Goal: Complete application form

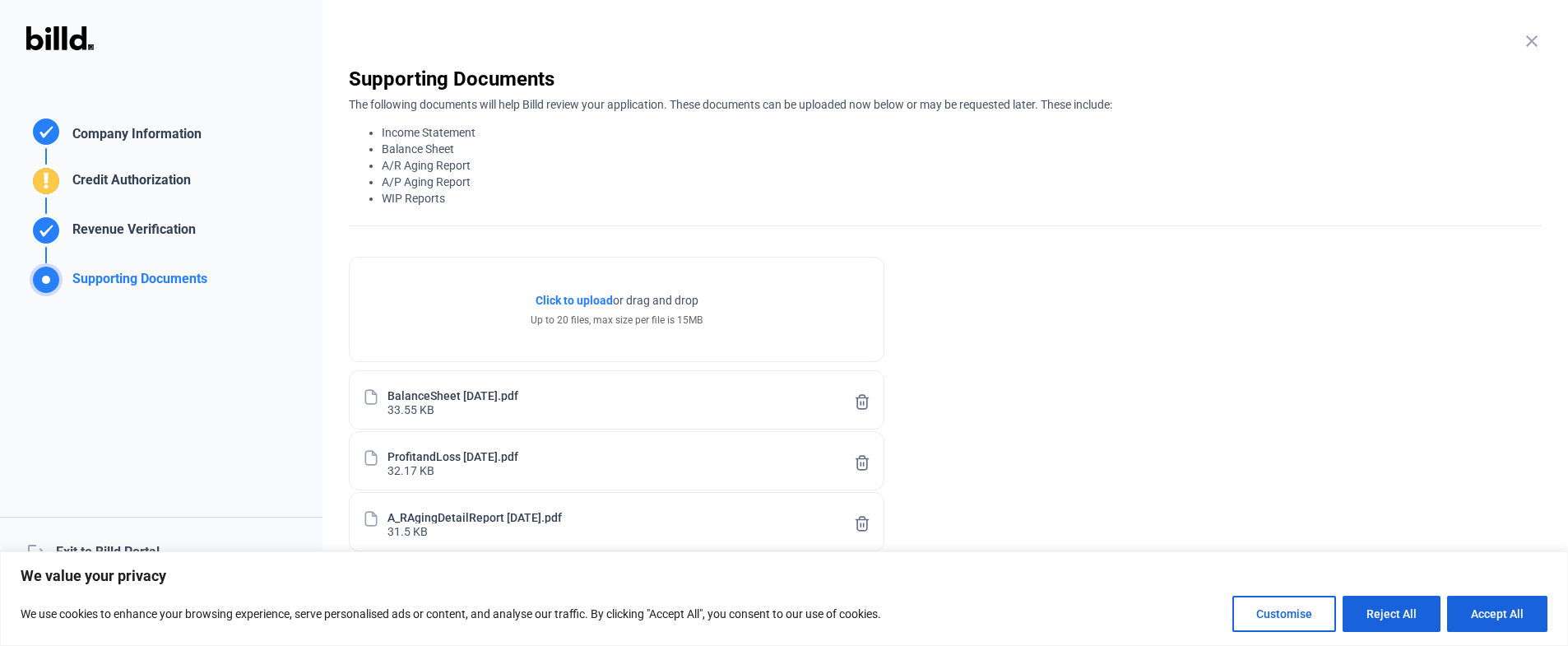
scroll to position [116, 0]
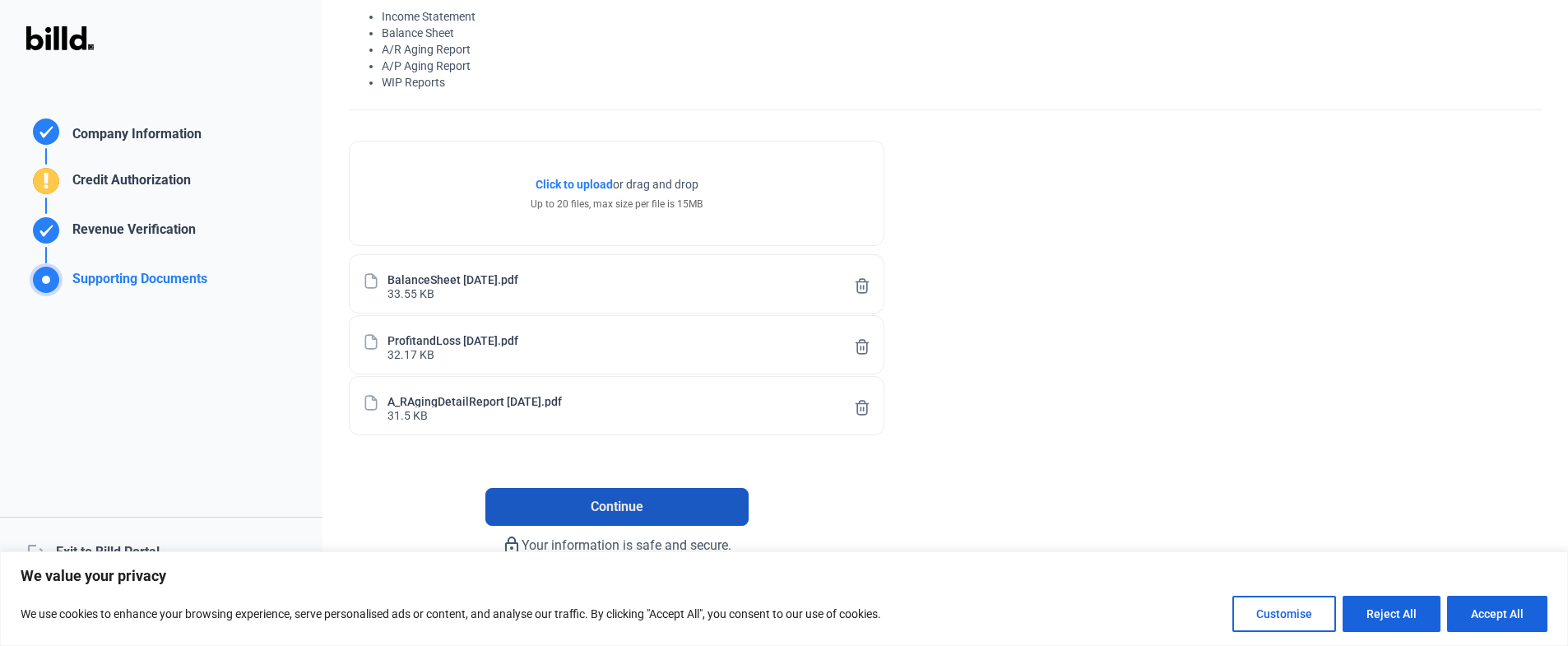
click at [657, 492] on button "Continue" at bounding box center [617, 506] width 263 height 38
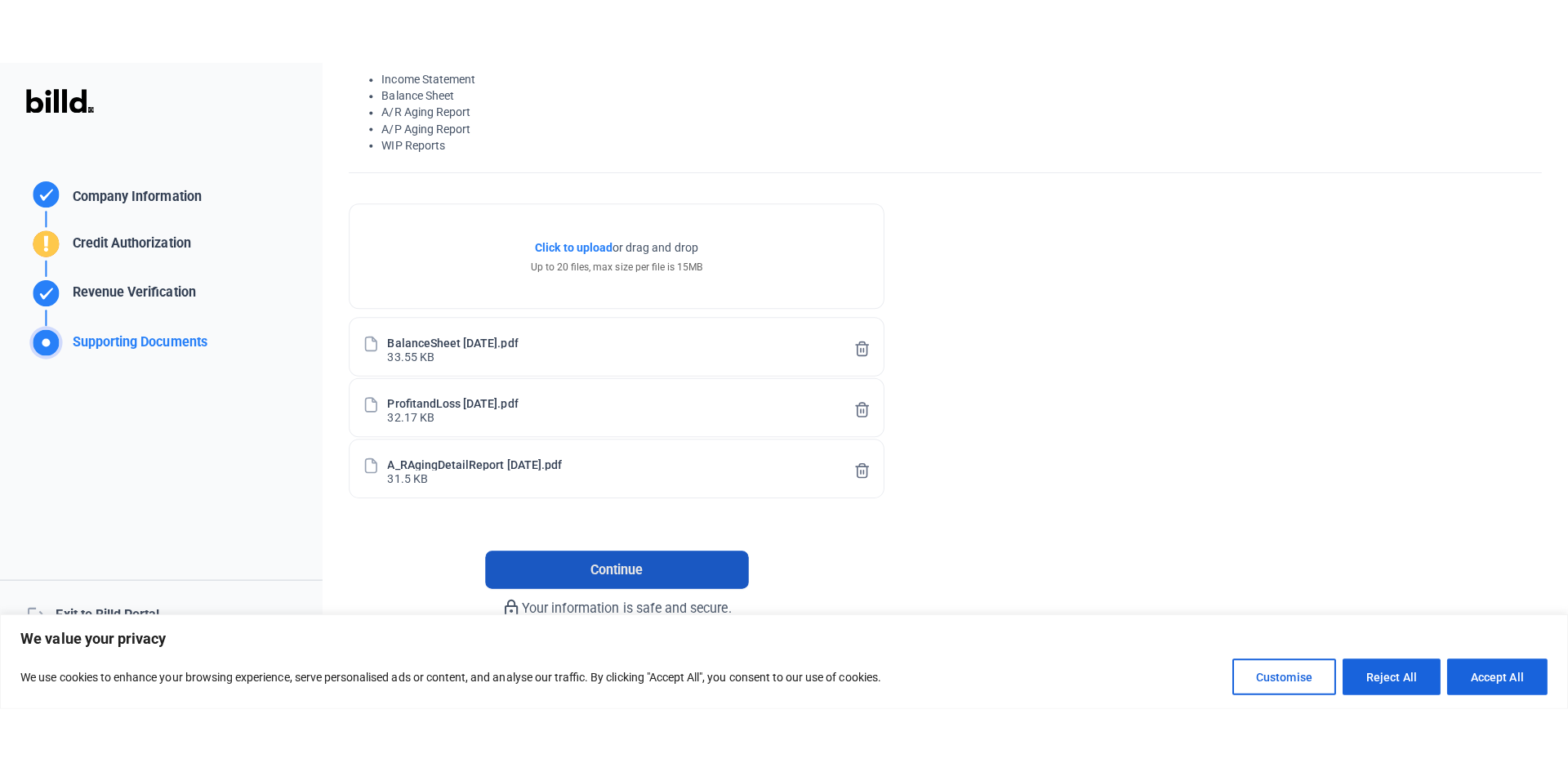
scroll to position [0, 0]
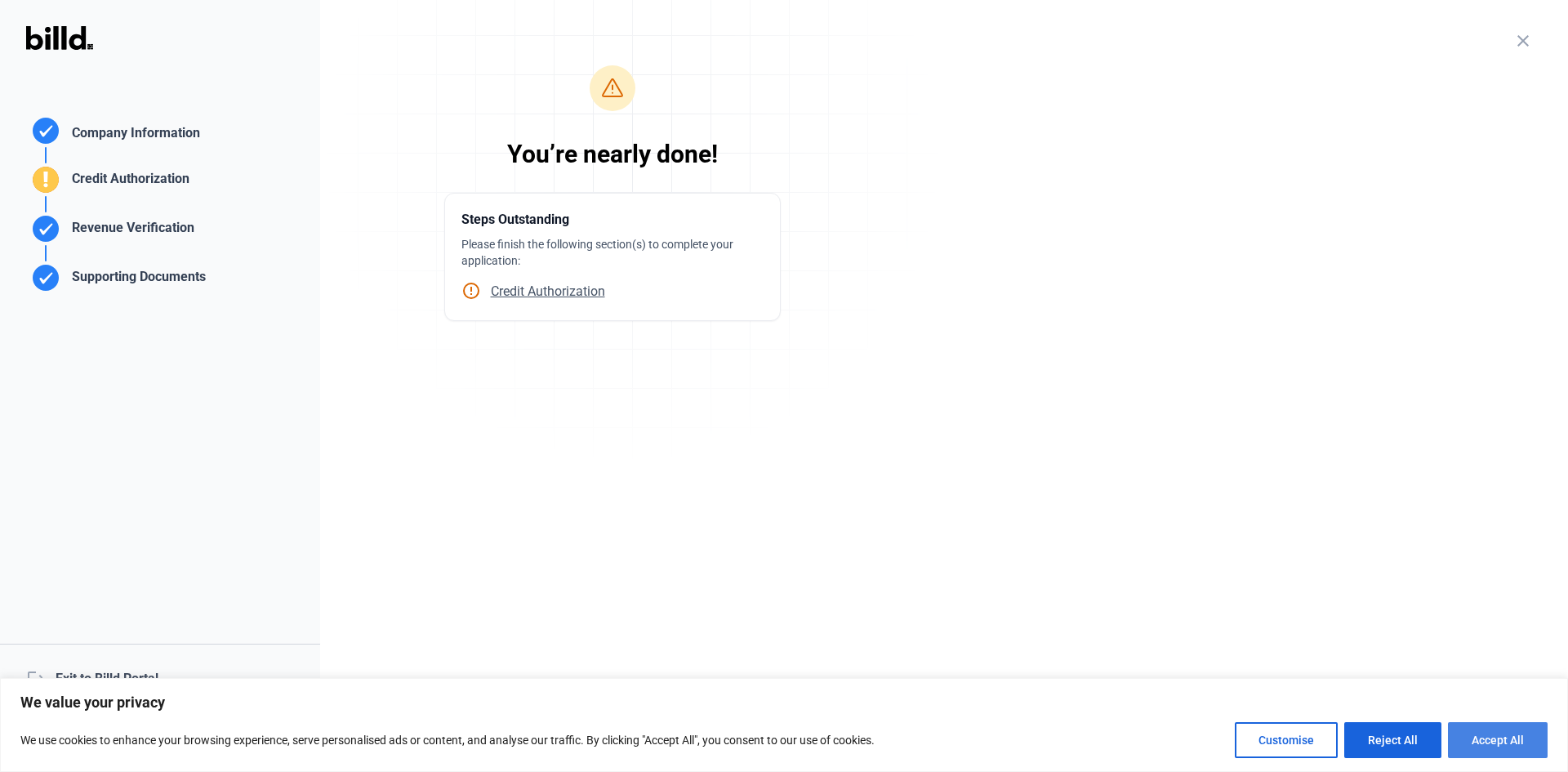
click at [1470, 727] on button "Accept All" at bounding box center [1497, 740] width 100 height 36
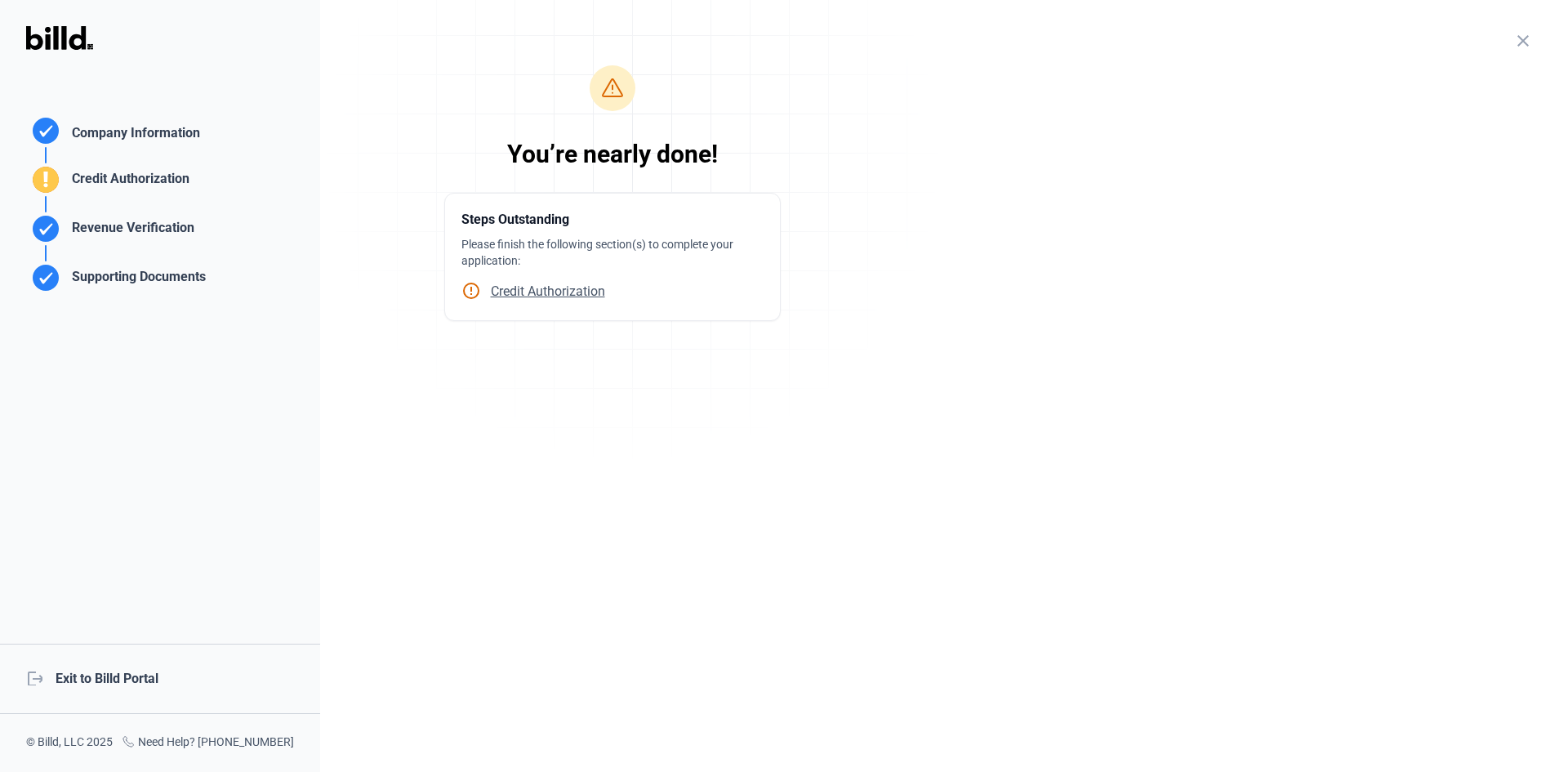
click at [539, 293] on span "Credit Authorization" at bounding box center [542, 291] width 124 height 16
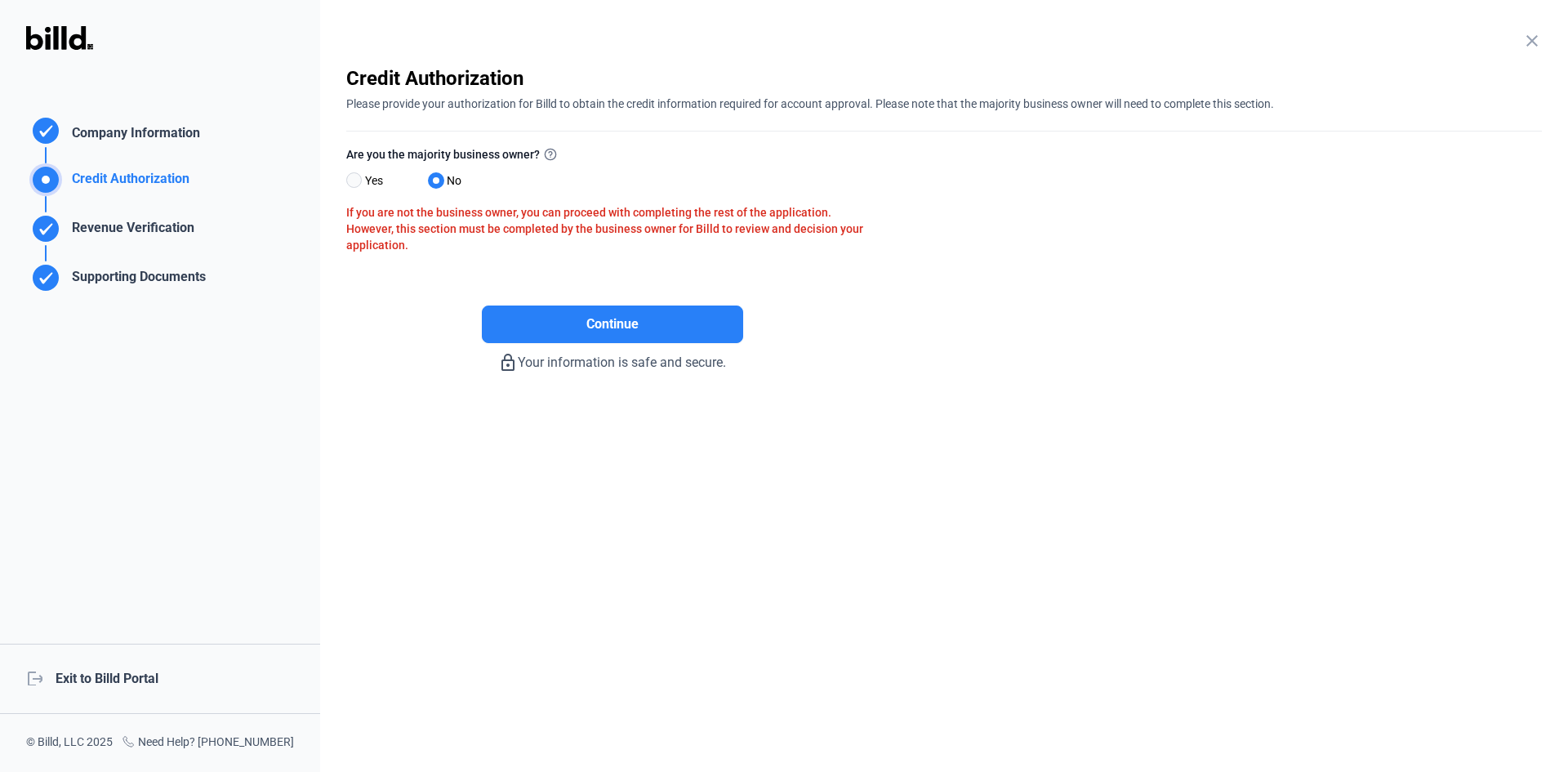
click at [359, 176] on span at bounding box center [355, 180] width 16 height 16
click at [359, 176] on input "Yes" at bounding box center [353, 181] width 12 height 12
radio input "true"
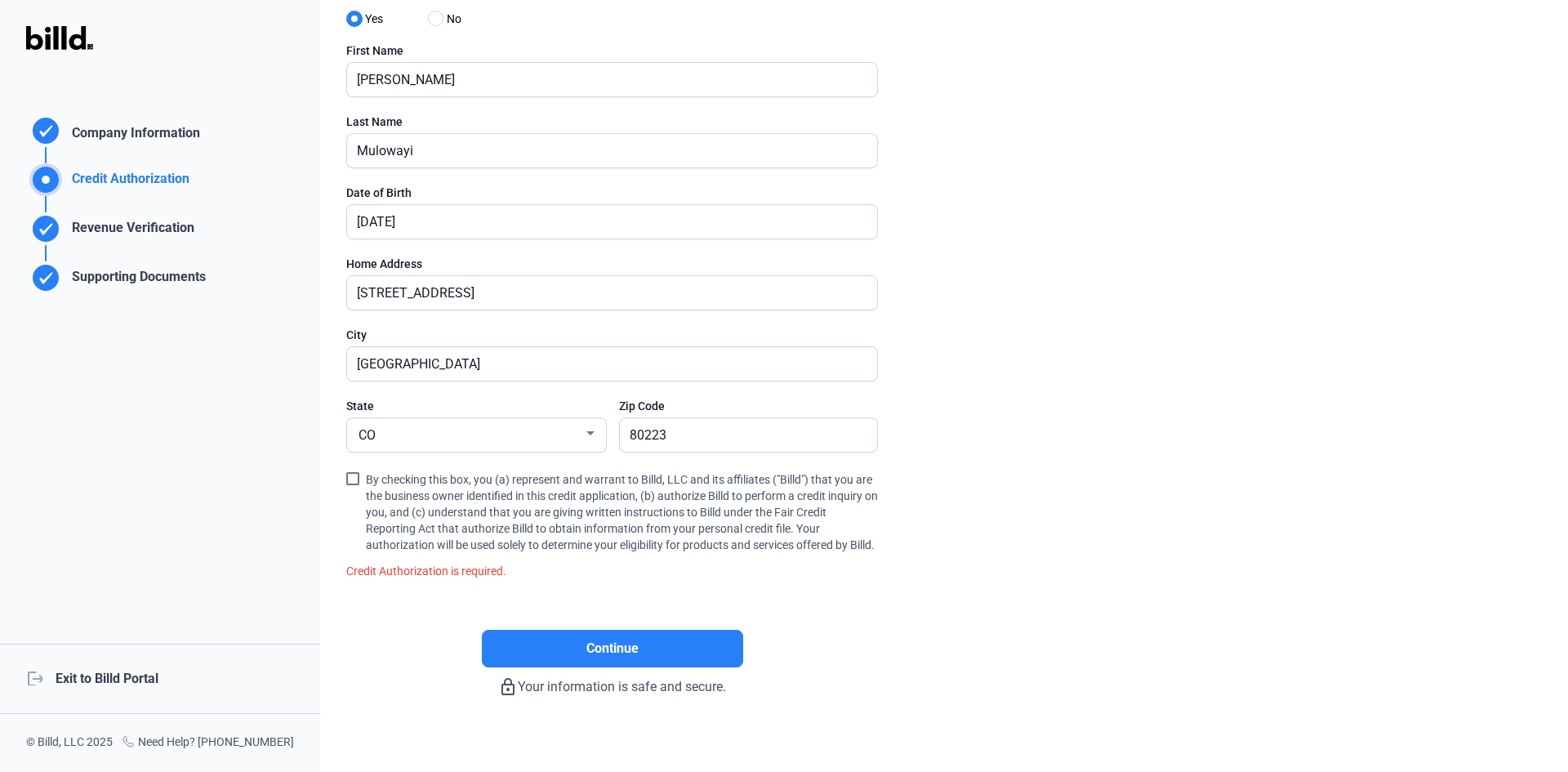
scroll to position [163, 0]
click at [352, 471] on span at bounding box center [353, 476] width 13 height 13
click at [0, 0] on input "By checking this box, you (a) represent and warrant to Billd, LLC and its affil…" at bounding box center [0, 0] width 0 height 0
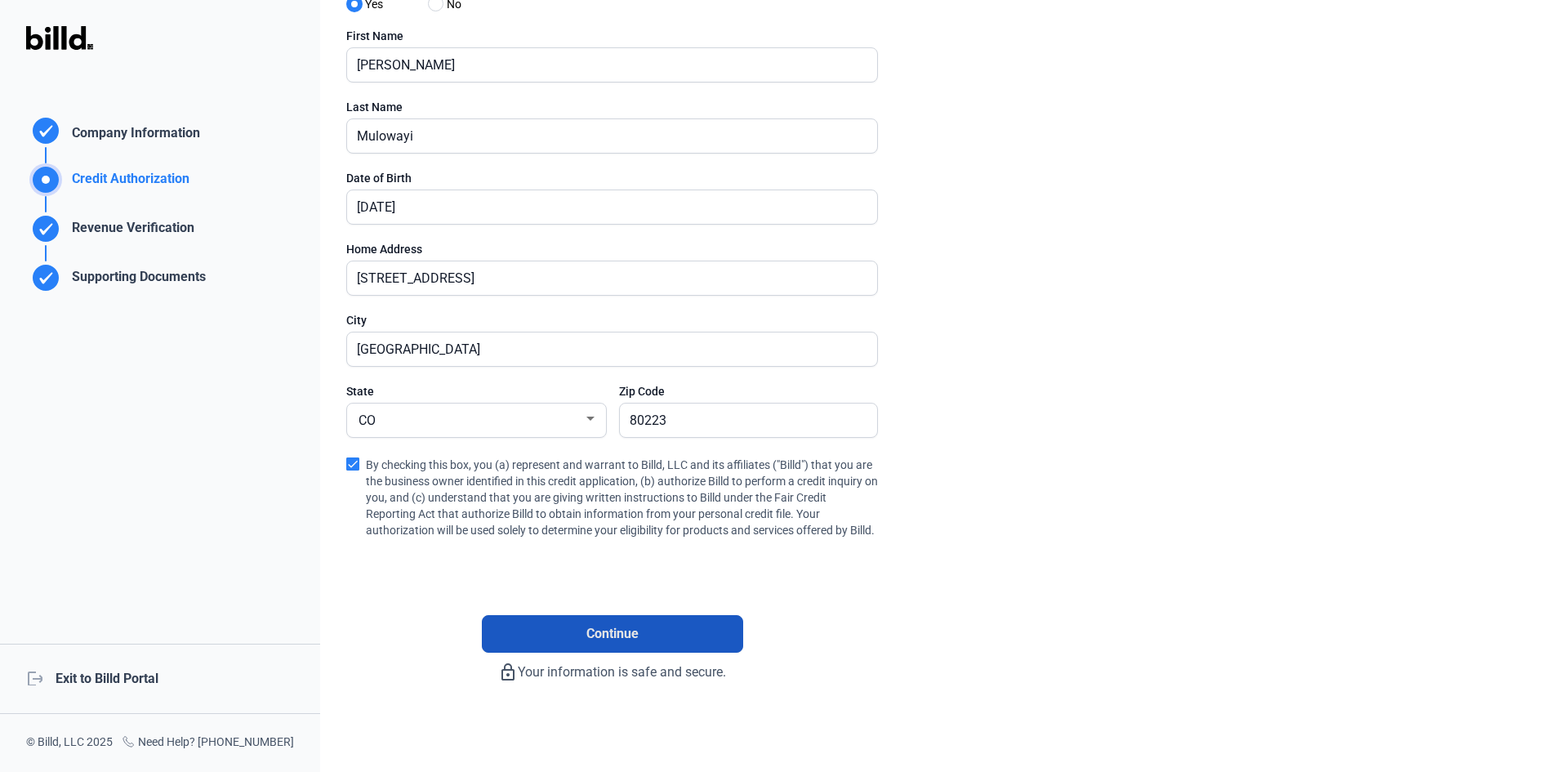
click at [639, 636] on button "Continue" at bounding box center [612, 633] width 261 height 38
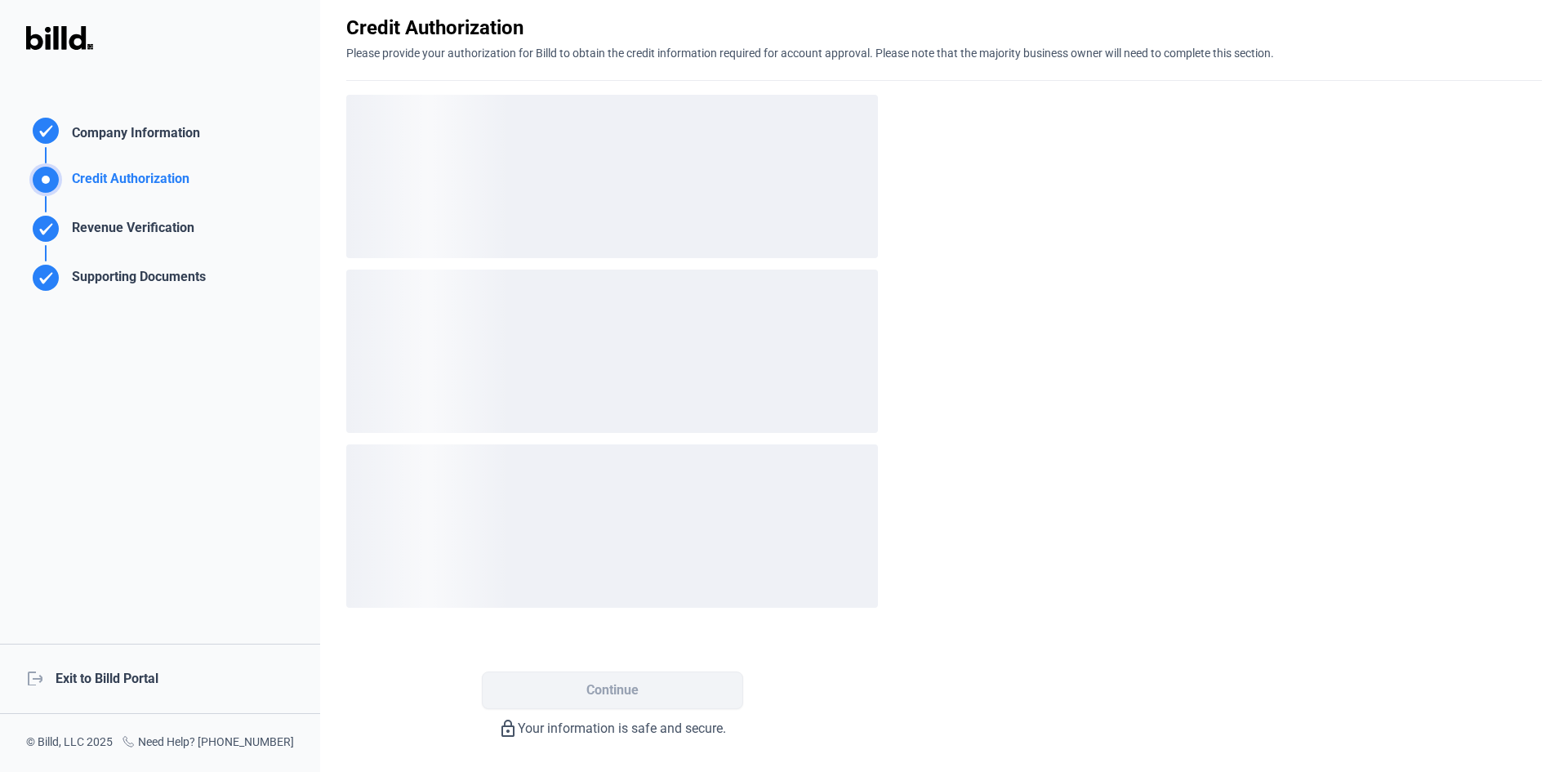
scroll to position [0, 0]
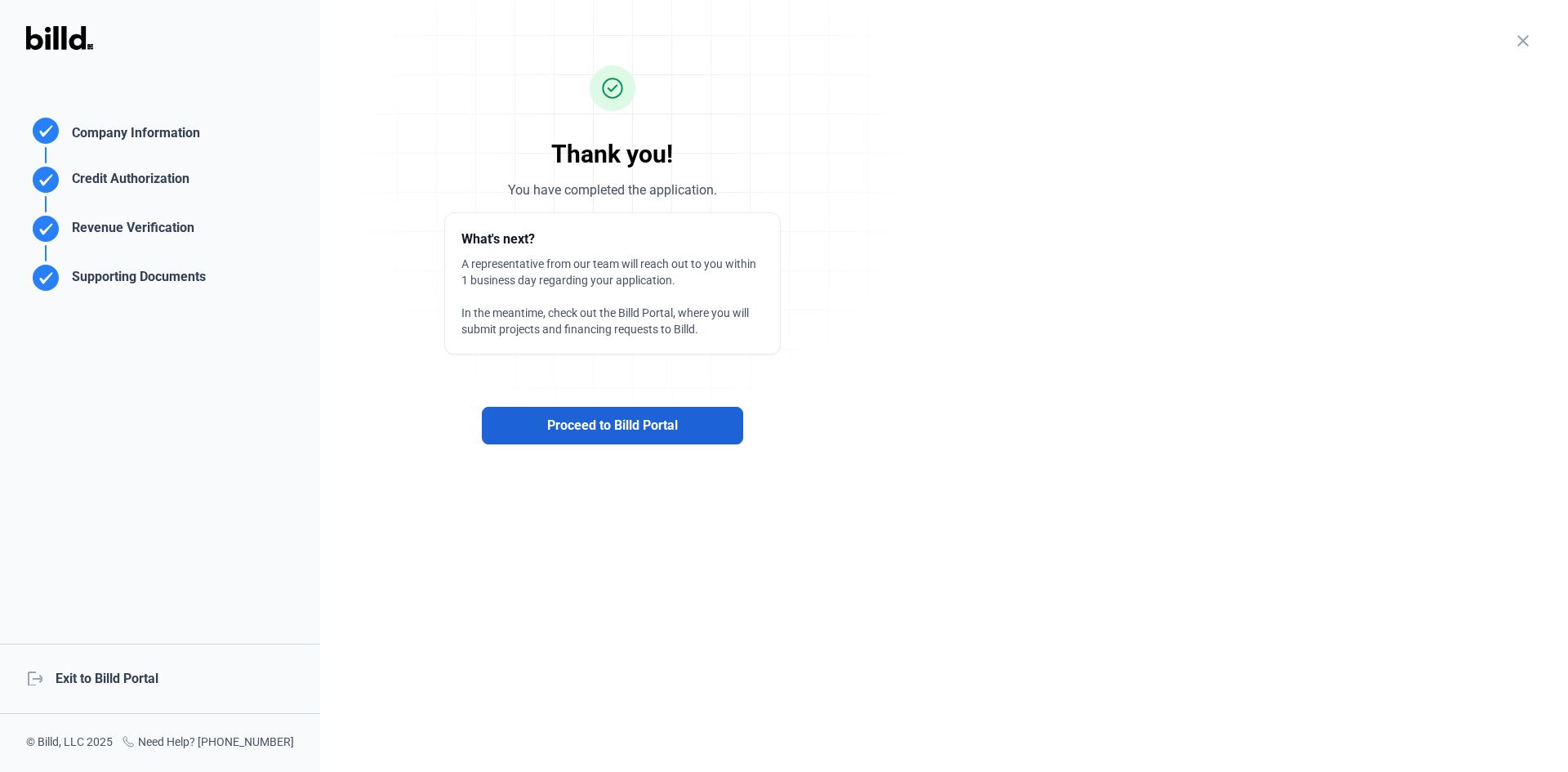
click at [603, 417] on span "Proceed to Billd Portal" at bounding box center [612, 425] width 131 height 19
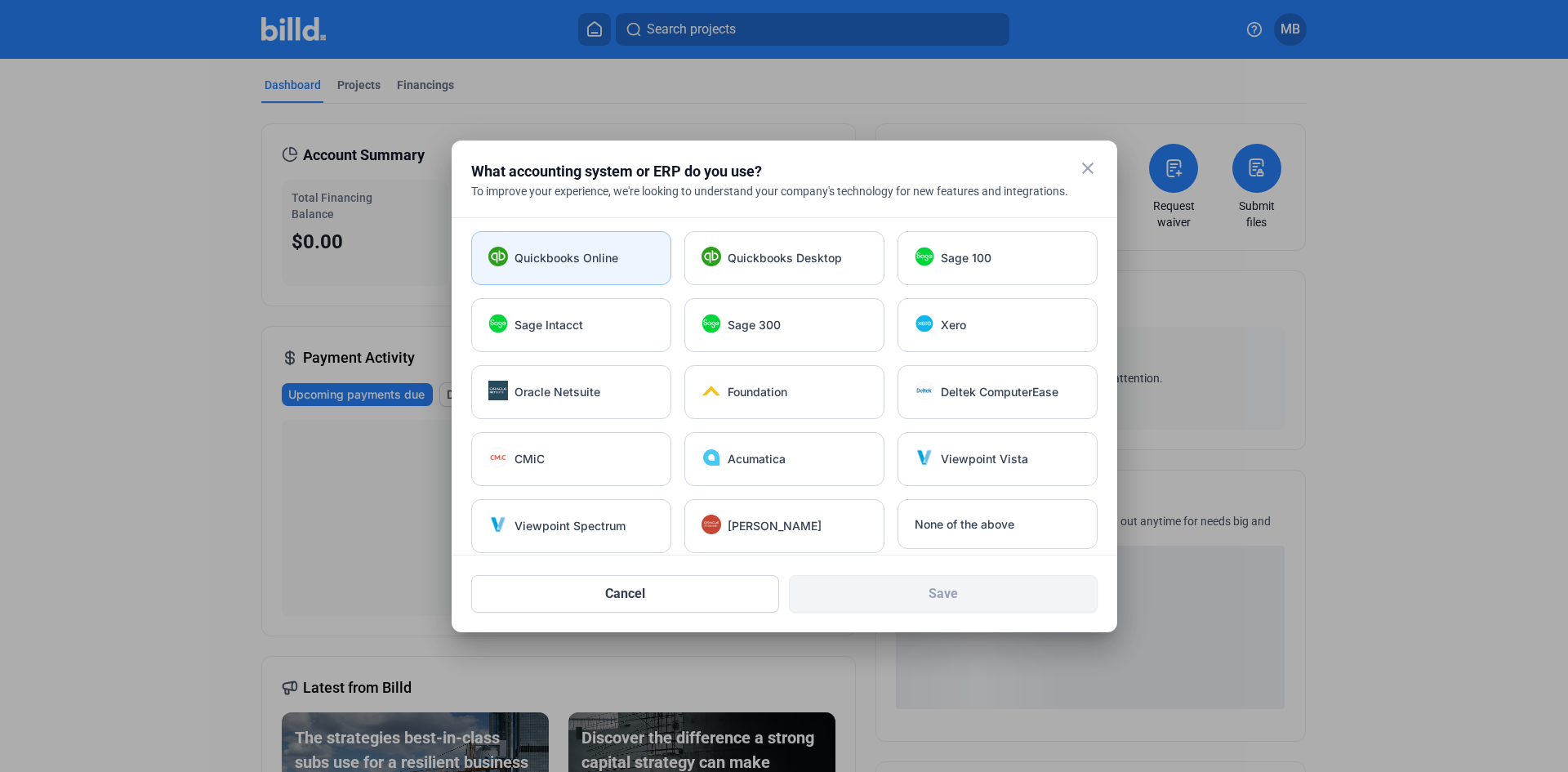
click at [605, 244] on div "Quickbooks Online" at bounding box center [571, 258] width 200 height 54
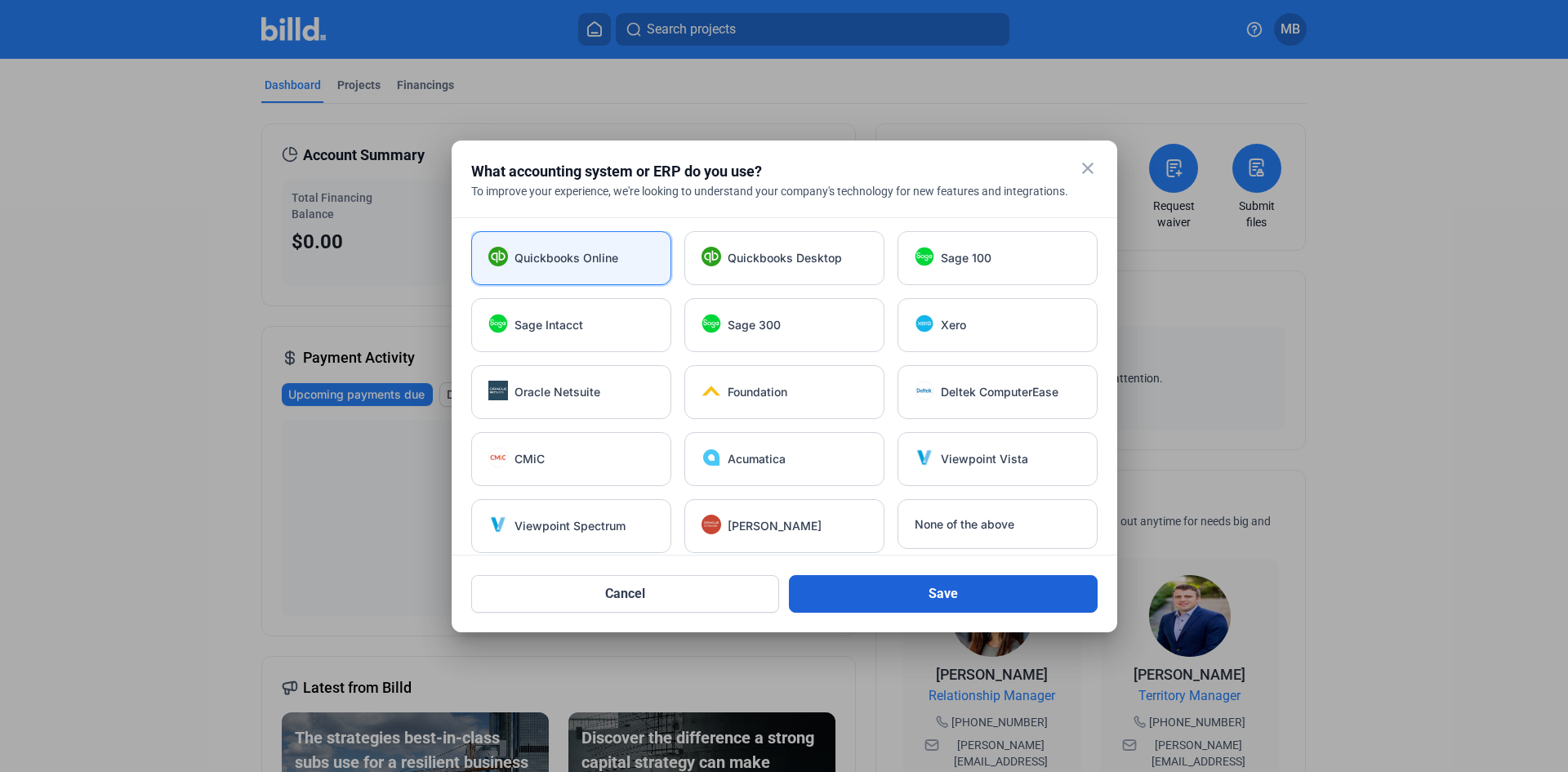
click at [919, 581] on button "Save" at bounding box center [944, 594] width 309 height 38
